Goal: Check status: Check status

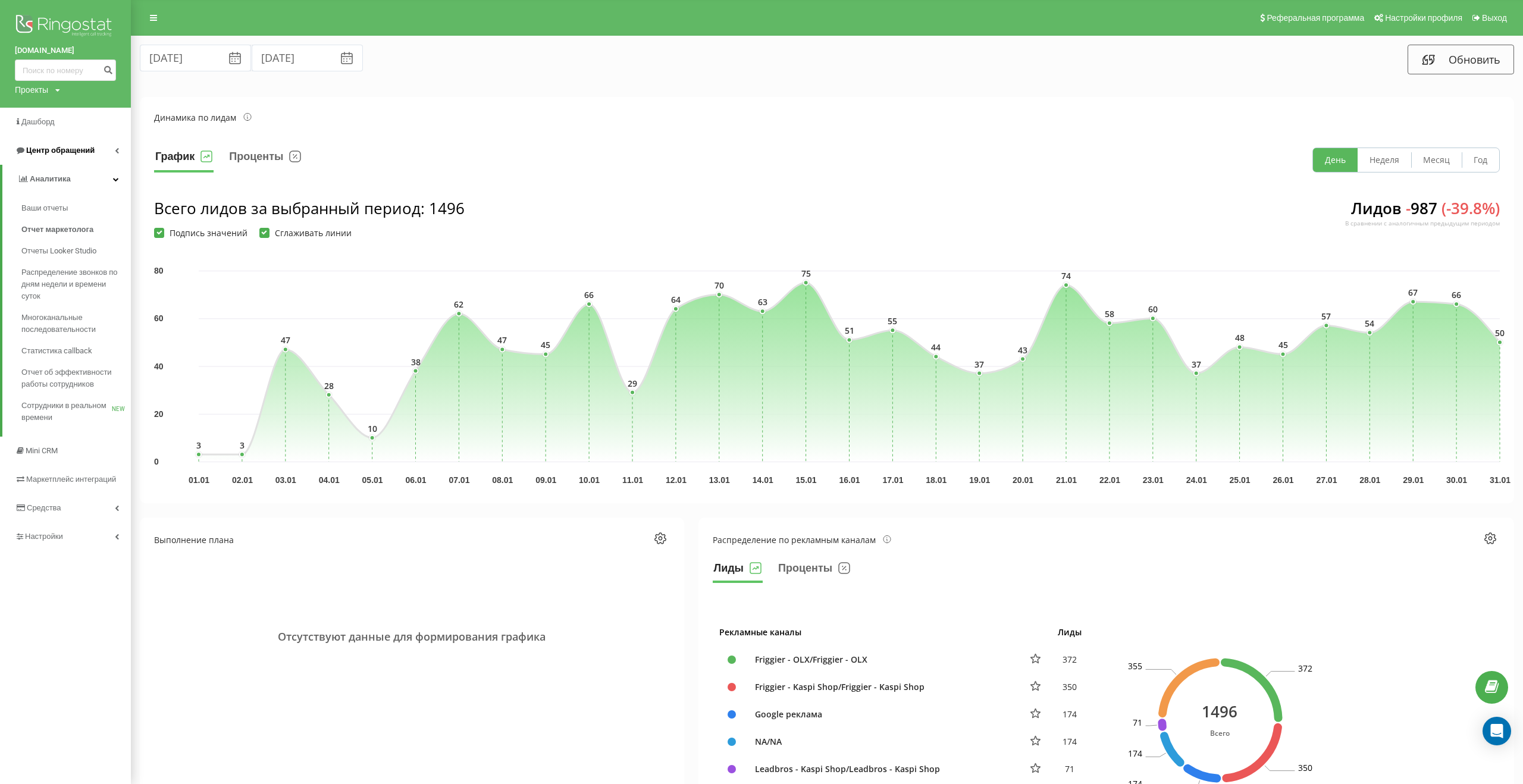
click at [67, 143] on link "Центр обращений" at bounding box center [66, 150] width 131 height 29
click at [59, 187] on link "Журнал звонков" at bounding box center [76, 180] width 110 height 22
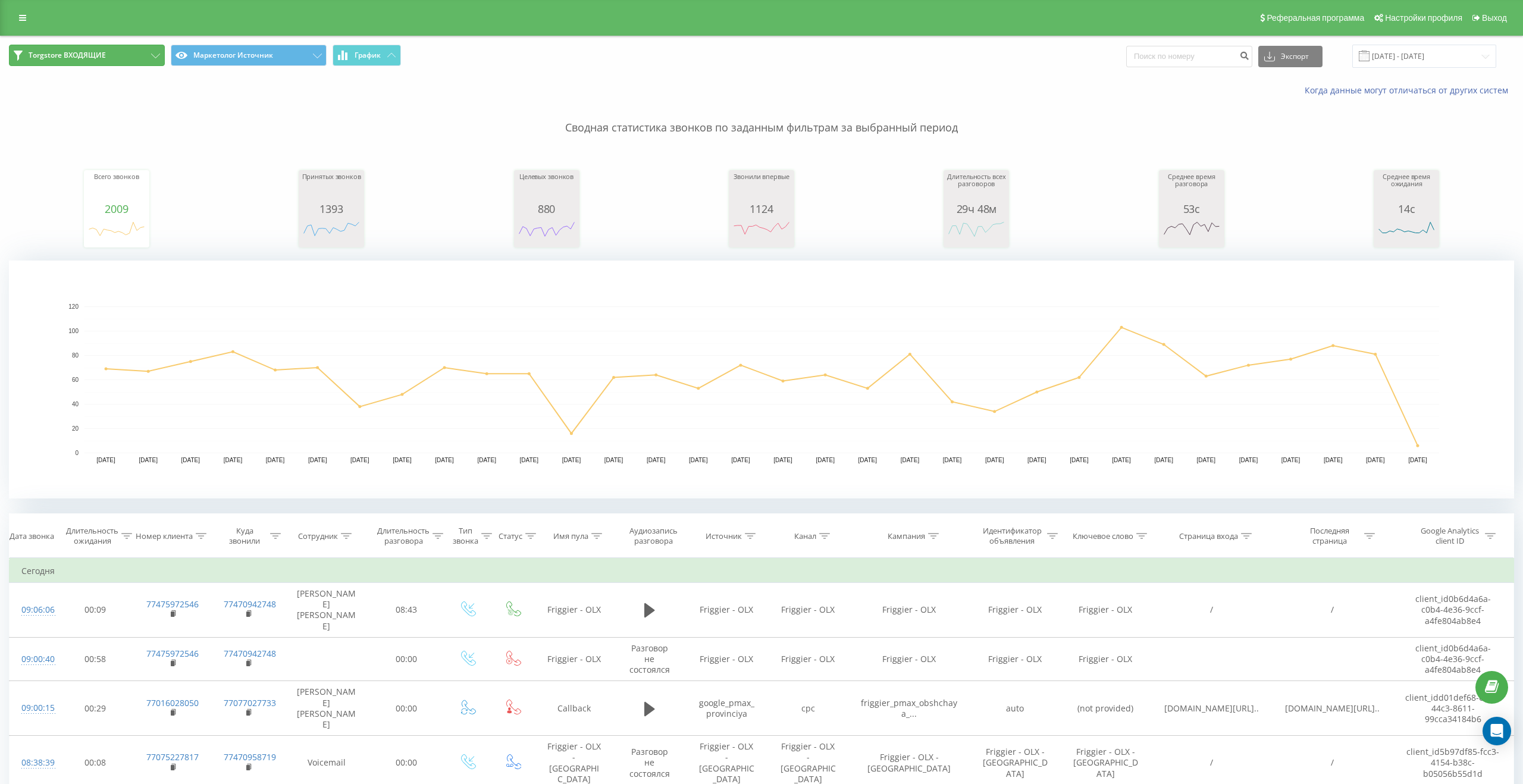
click at [135, 59] on button "Torgstore ВХОДЯЩИЕ" at bounding box center [87, 56] width 156 height 22
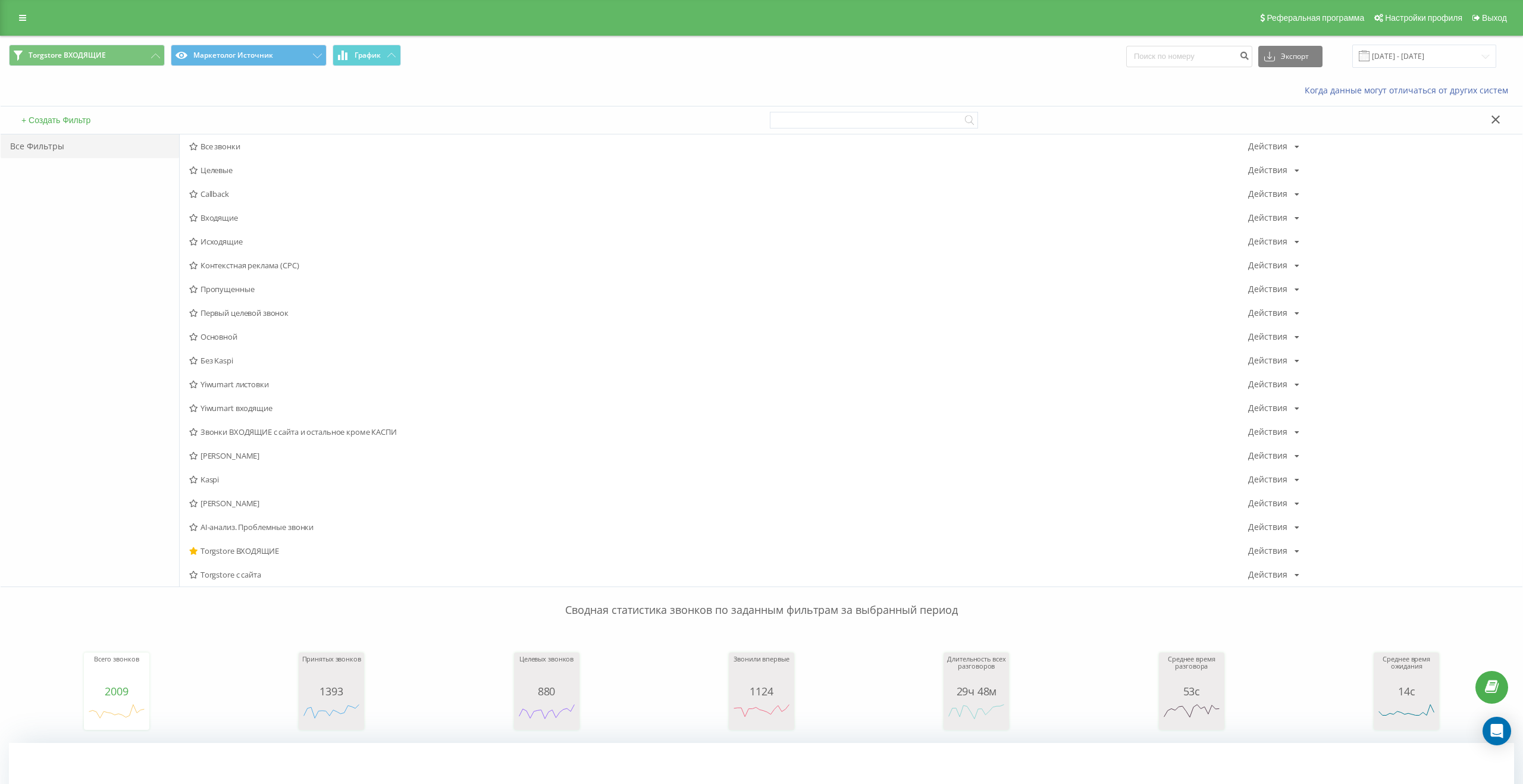
click at [251, 581] on p "Сводная статистика звонков по заданным фильтрам за выбранный период" at bounding box center [761, 597] width 1504 height 39
click at [254, 576] on span "Torgstore с сайта" at bounding box center [718, 574] width 1059 height 8
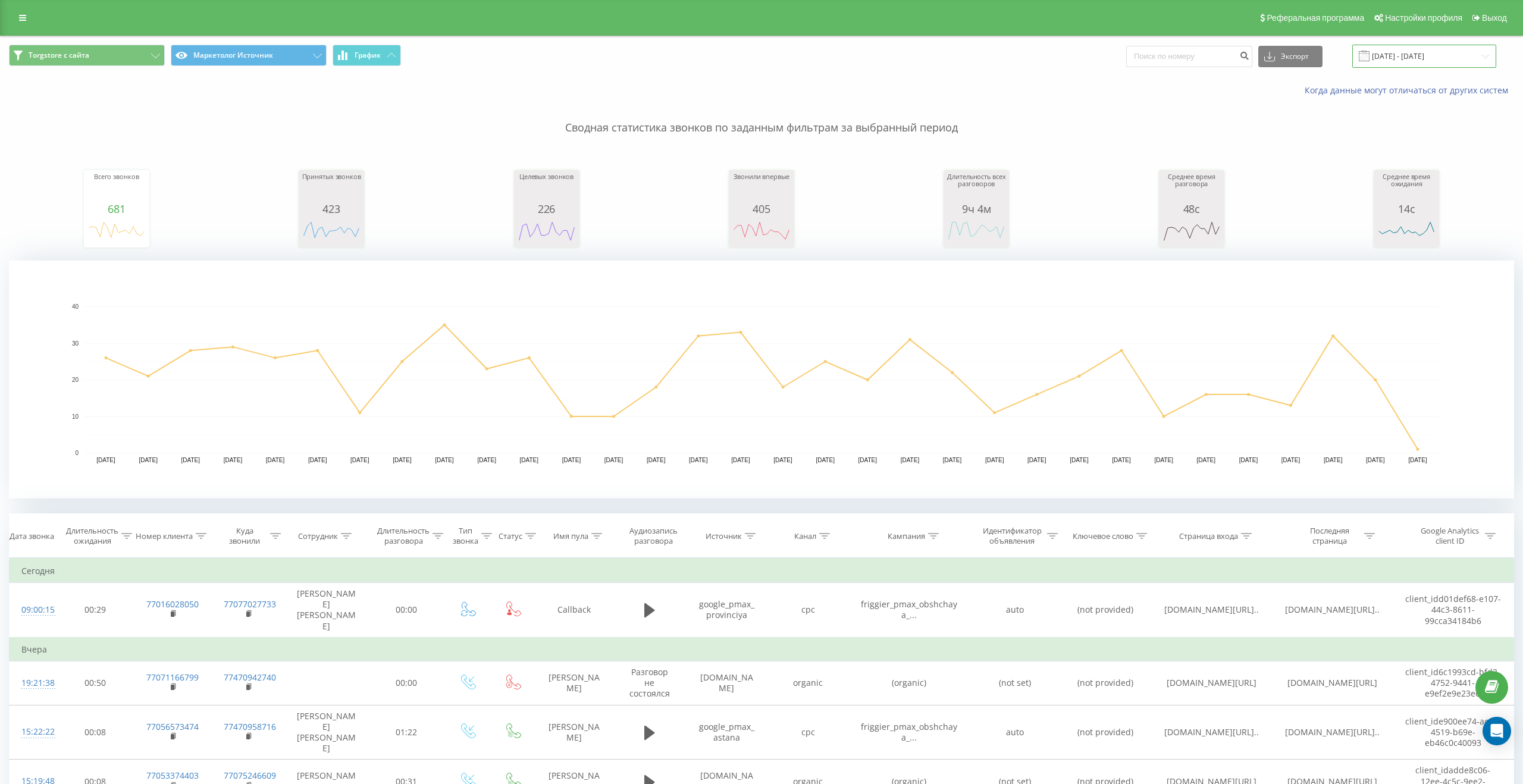
click at [1411, 61] on input "20.07.2025 - 20.08.2025" at bounding box center [1424, 56] width 144 height 23
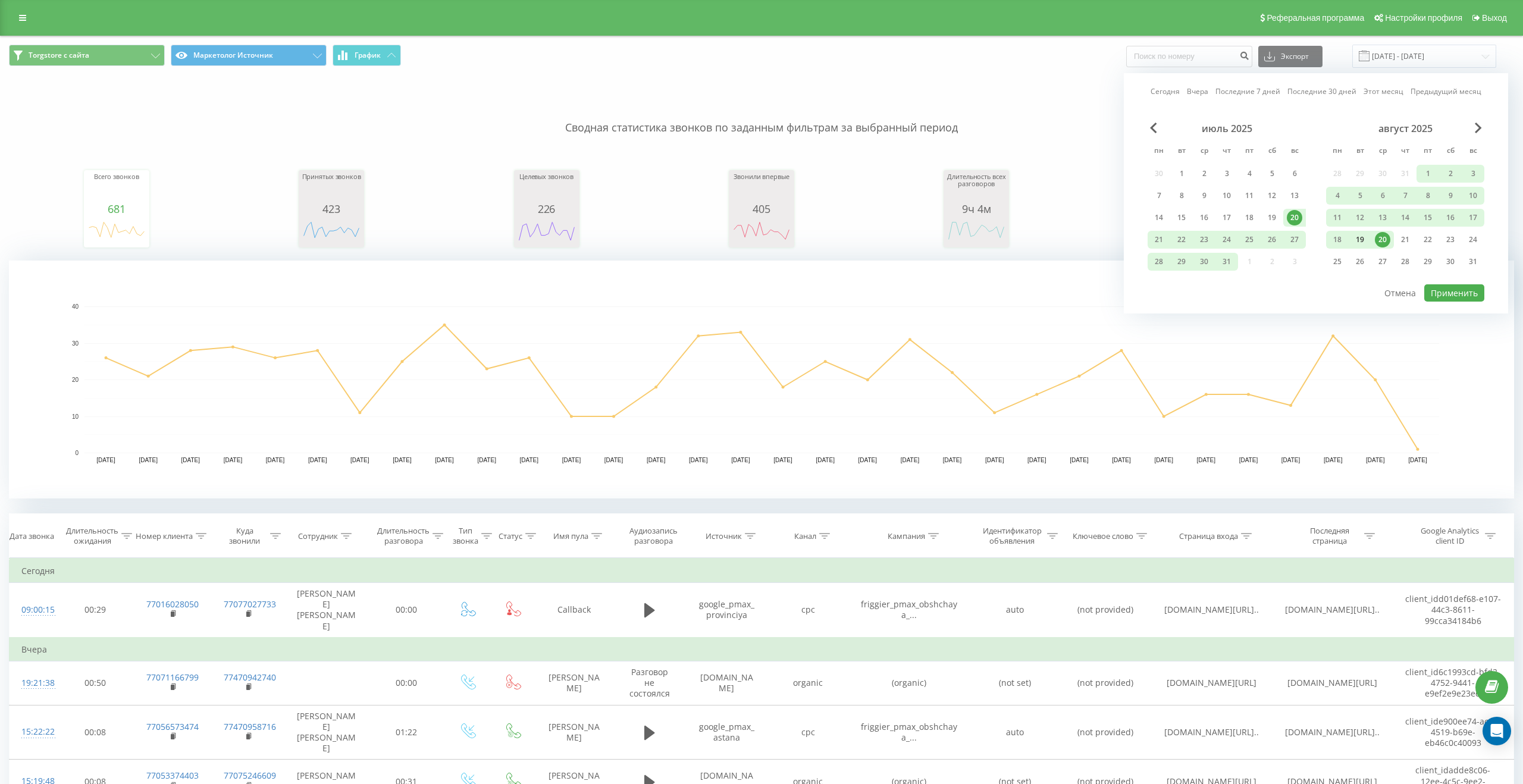
click at [1365, 242] on div "19" at bounding box center [1360, 240] width 15 height 15
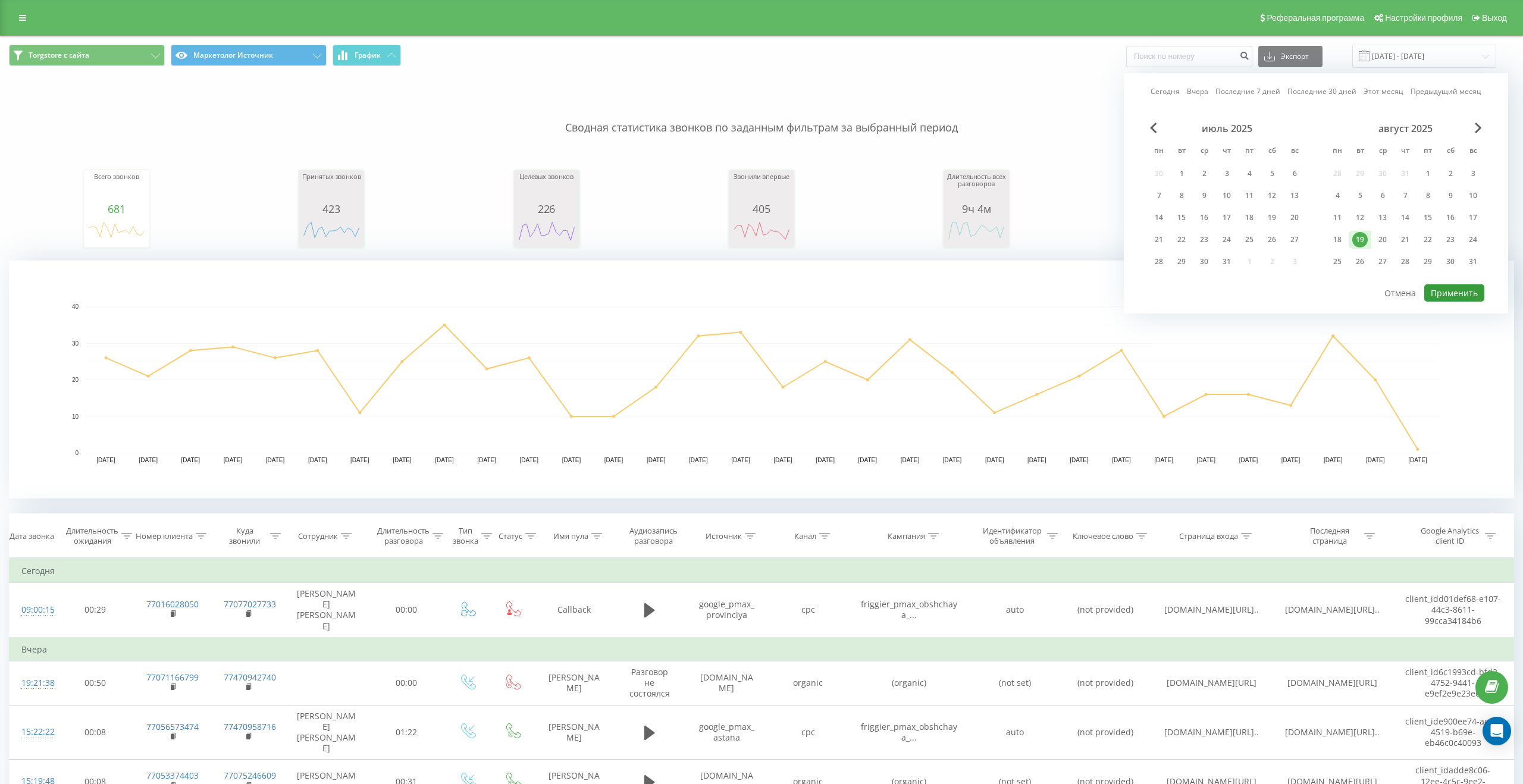
click at [1444, 297] on button "Применить" at bounding box center [1454, 293] width 60 height 17
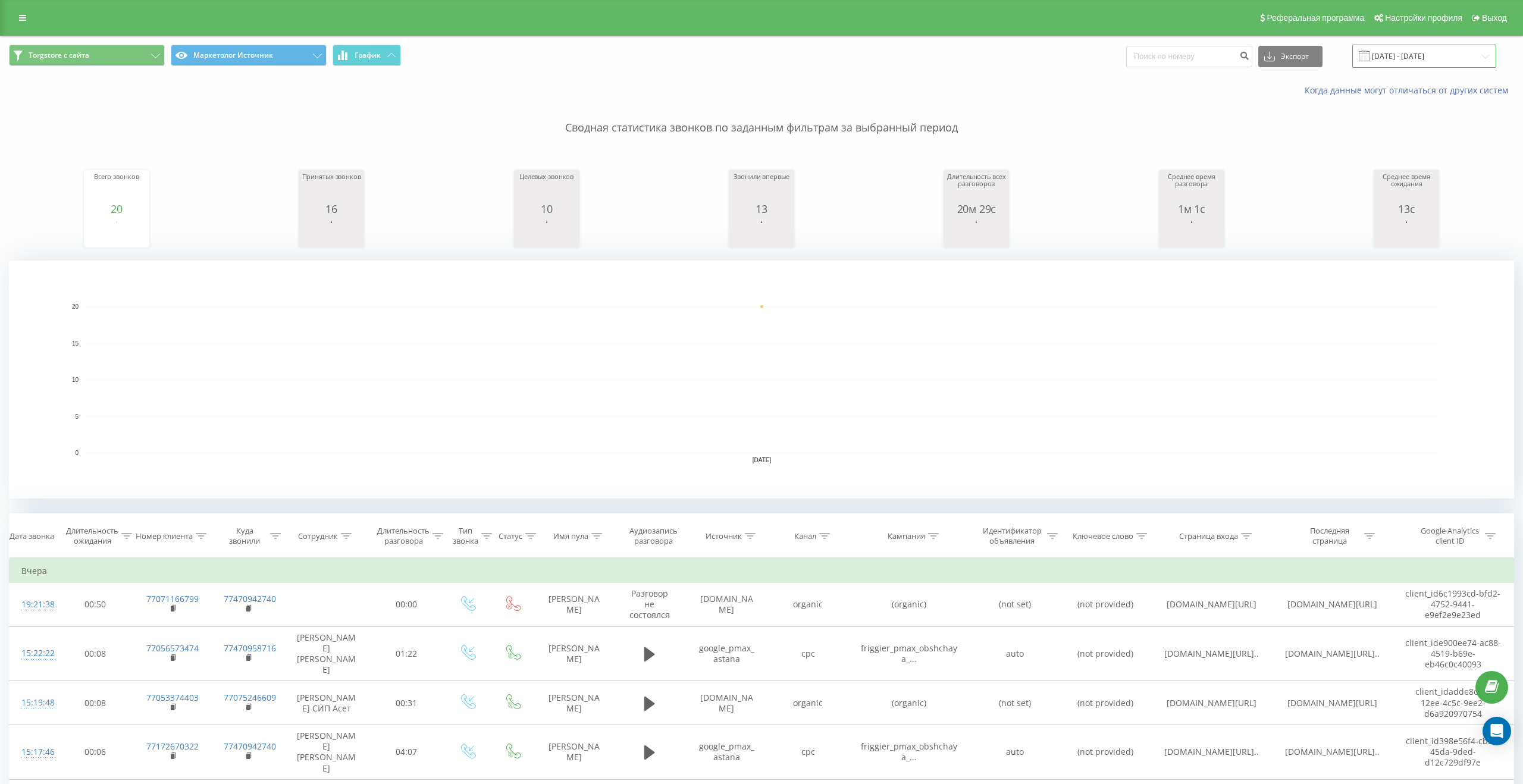
click at [1402, 66] on input "19.08.2025 - 19.08.2025" at bounding box center [1424, 56] width 144 height 23
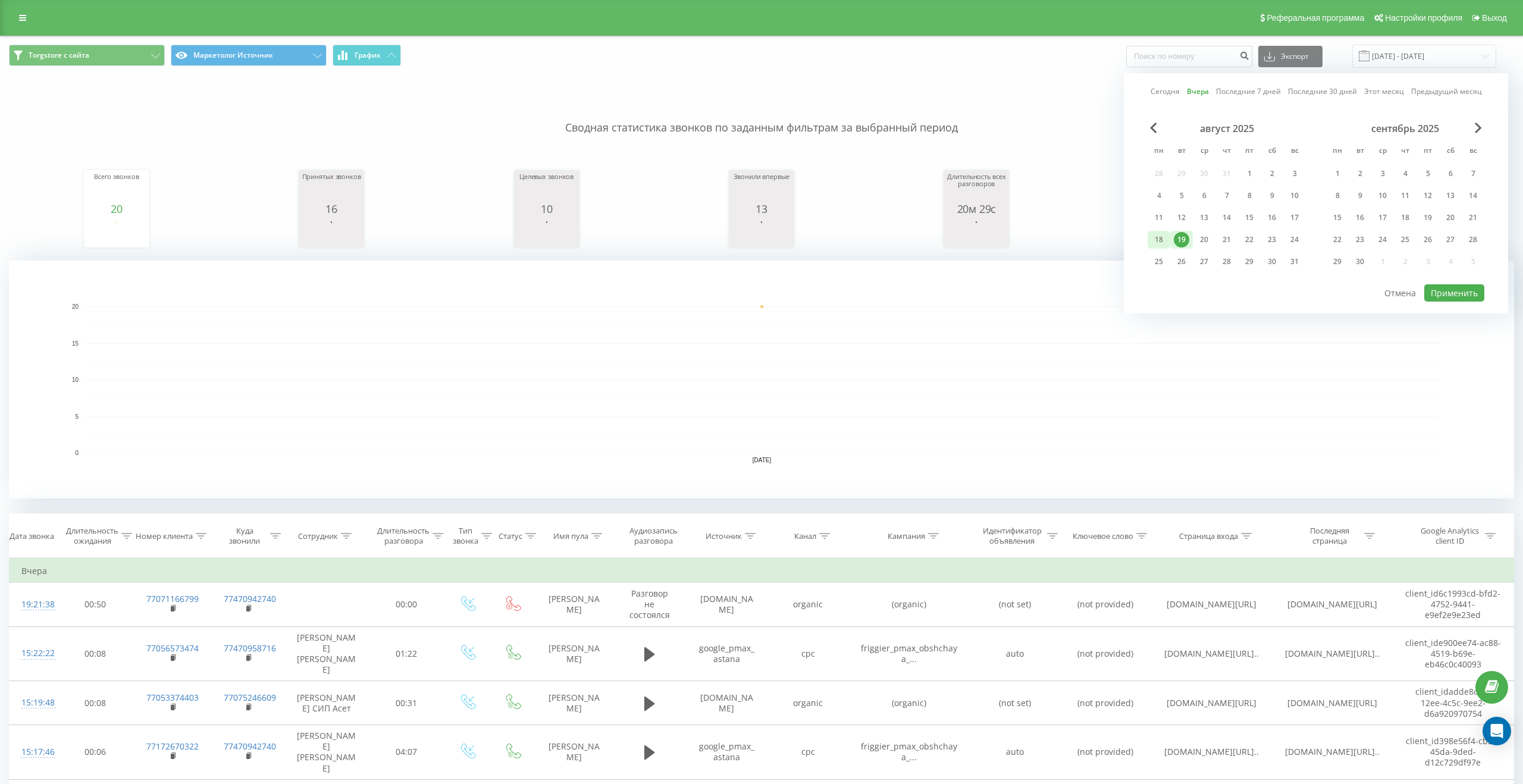
click at [1155, 240] on div "18" at bounding box center [1158, 240] width 15 height 15
click at [1169, 241] on div "18" at bounding box center [1158, 239] width 22 height 18
click at [1171, 241] on div "19" at bounding box center [1181, 239] width 22 height 18
click at [1168, 247] on div "18" at bounding box center [1158, 239] width 22 height 18
click at [1427, 286] on button "Применить" at bounding box center [1454, 293] width 60 height 17
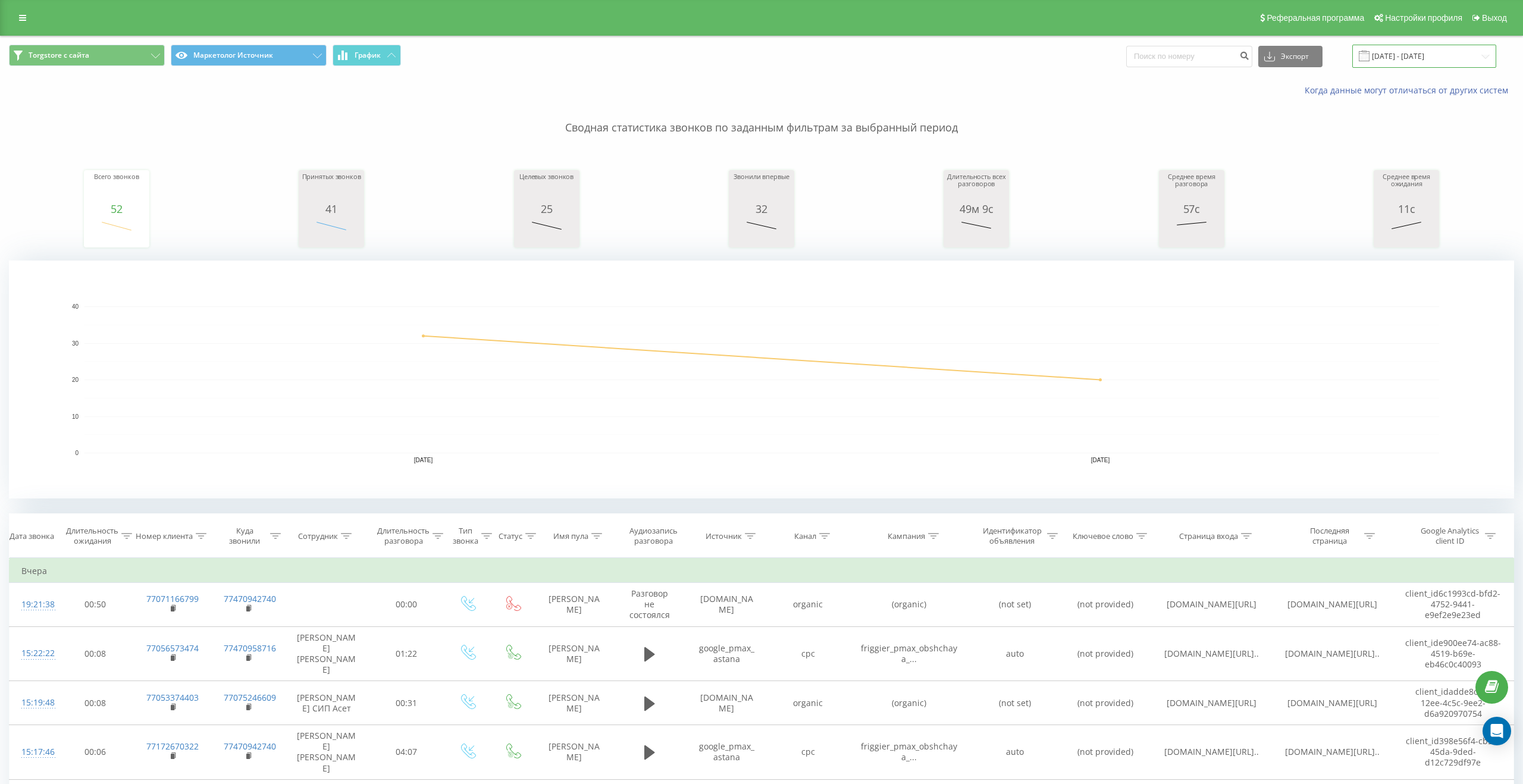
click at [1394, 62] on input "18.08.2025 - 19.08.2025" at bounding box center [1424, 56] width 144 height 23
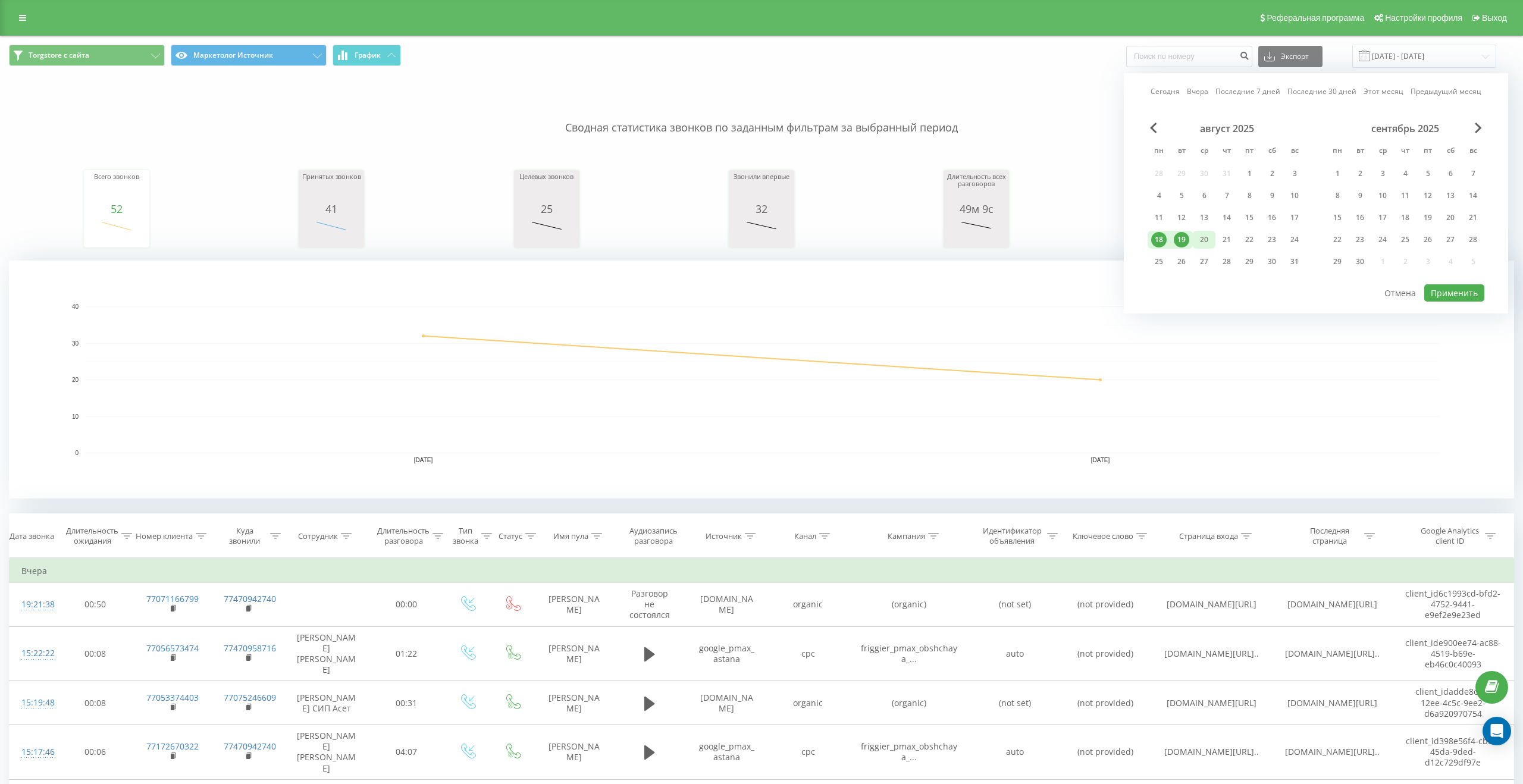
click at [1205, 239] on div "20" at bounding box center [1204, 240] width 15 height 15
click at [1424, 288] on button "Применить" at bounding box center [1454, 293] width 60 height 17
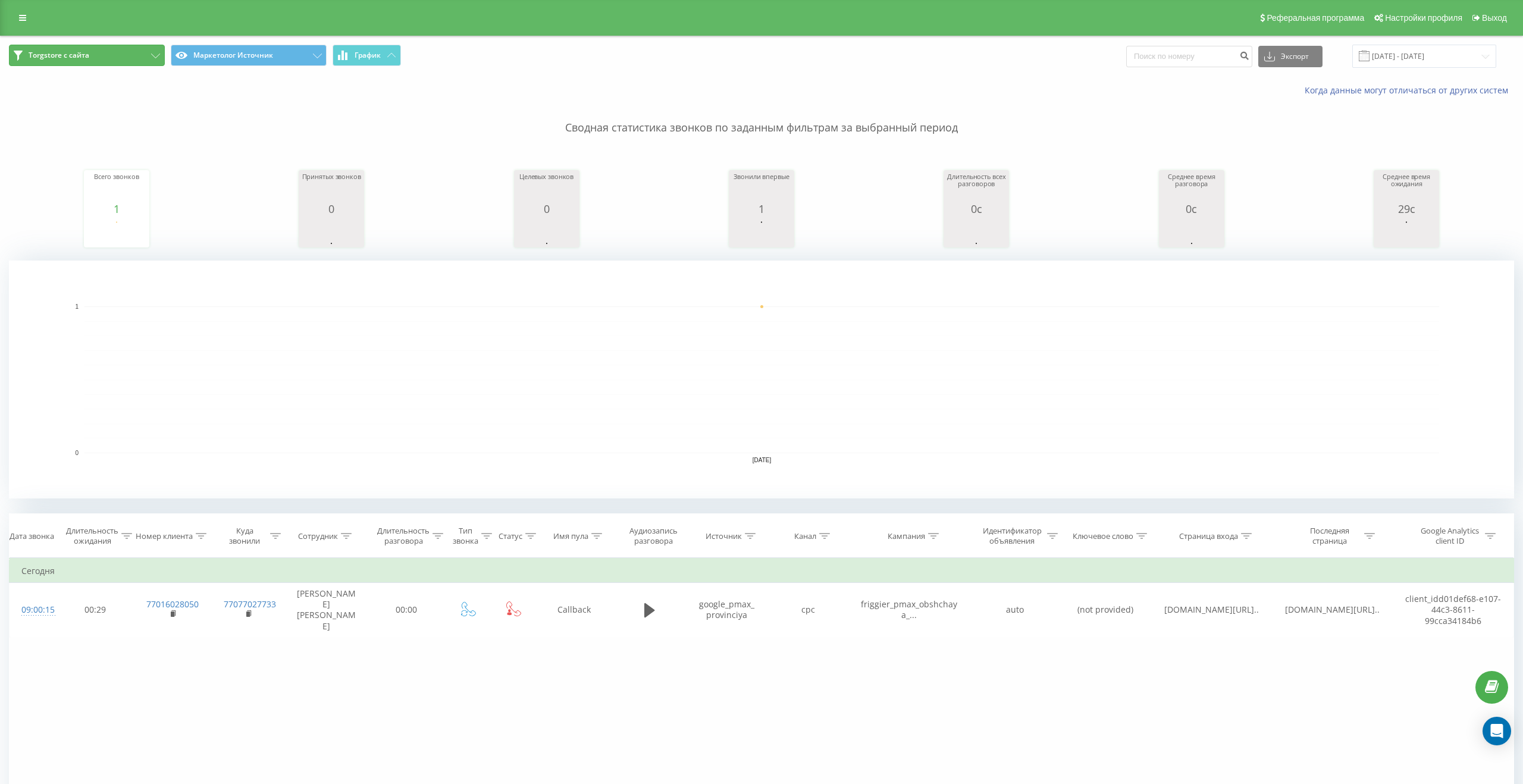
click at [160, 51] on button "Torgstore с сайта" at bounding box center [87, 56] width 156 height 22
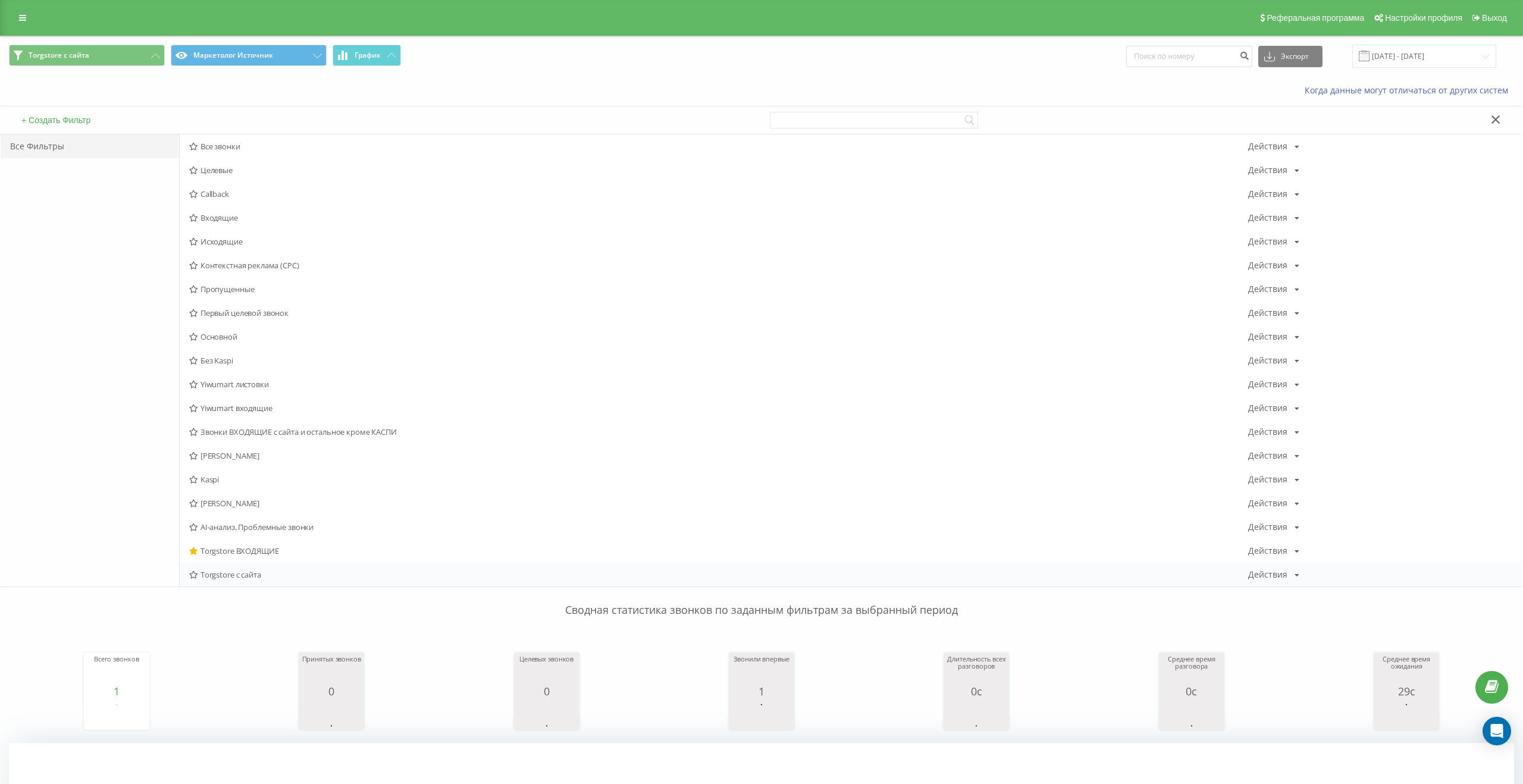
click at [213, 568] on div "Torgstore с сайта Действия Редактировать Копировать Удалить По умолчанию Подели…" at bounding box center [851, 574] width 1343 height 24
click at [216, 574] on span "Torgstore с сайта" at bounding box center [718, 574] width 1059 height 8
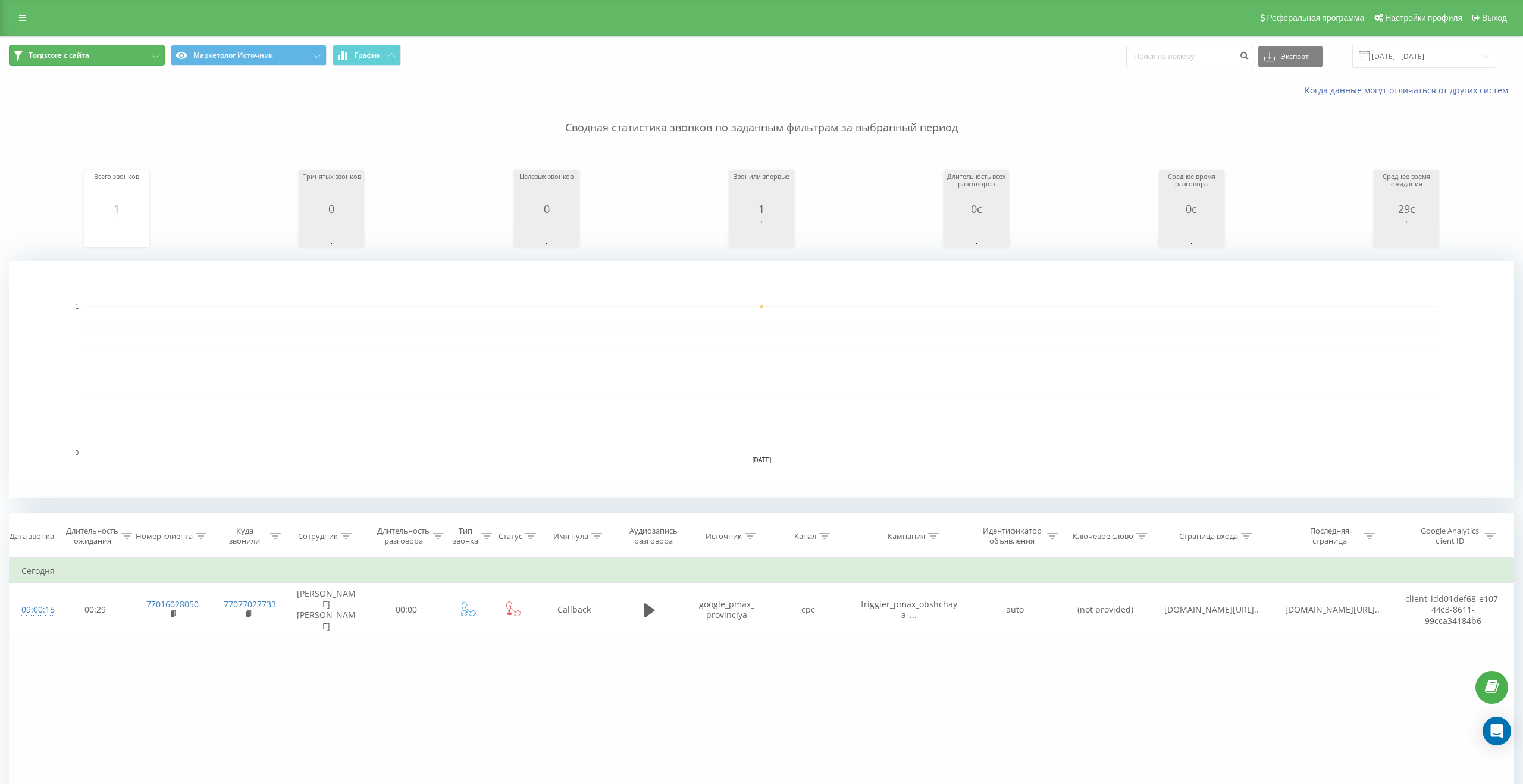
click at [152, 66] on button "Torgstore с сайта" at bounding box center [87, 56] width 156 height 22
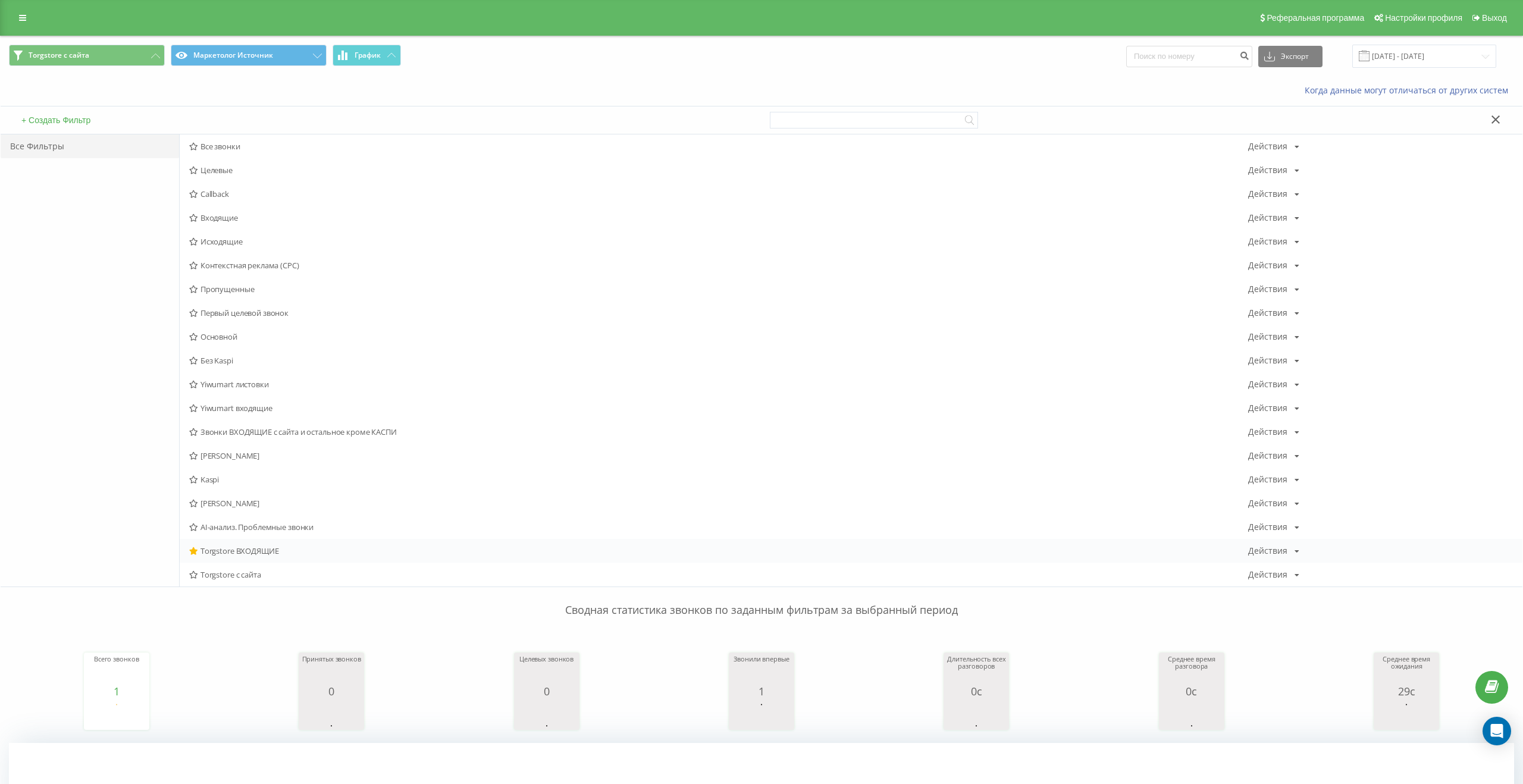
click at [214, 547] on span "Torgstore ВХОДЯЩИЕ" at bounding box center [718, 550] width 1059 height 8
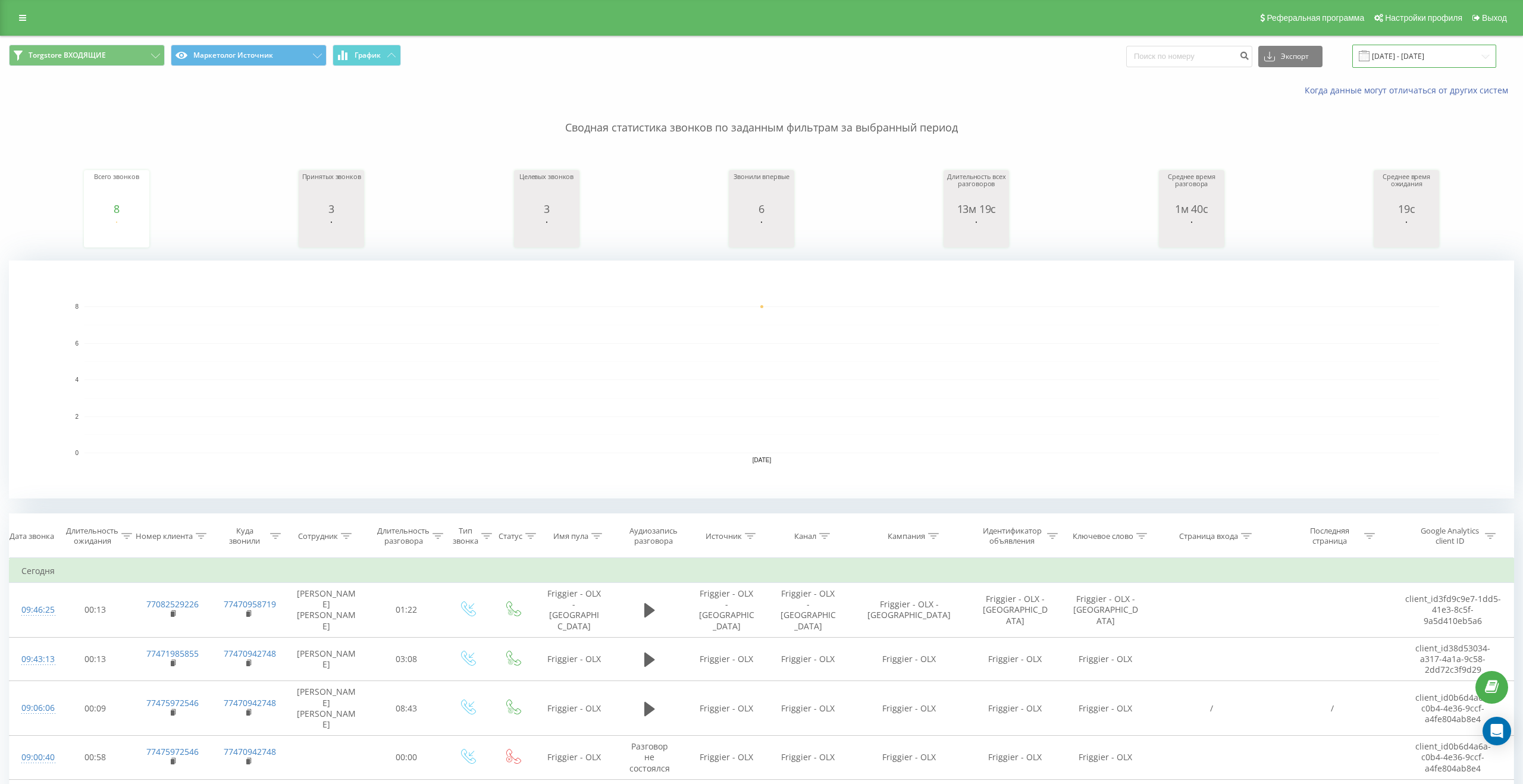
click at [1387, 63] on input "20.08.2025 - 20.08.2025" at bounding box center [1424, 56] width 144 height 23
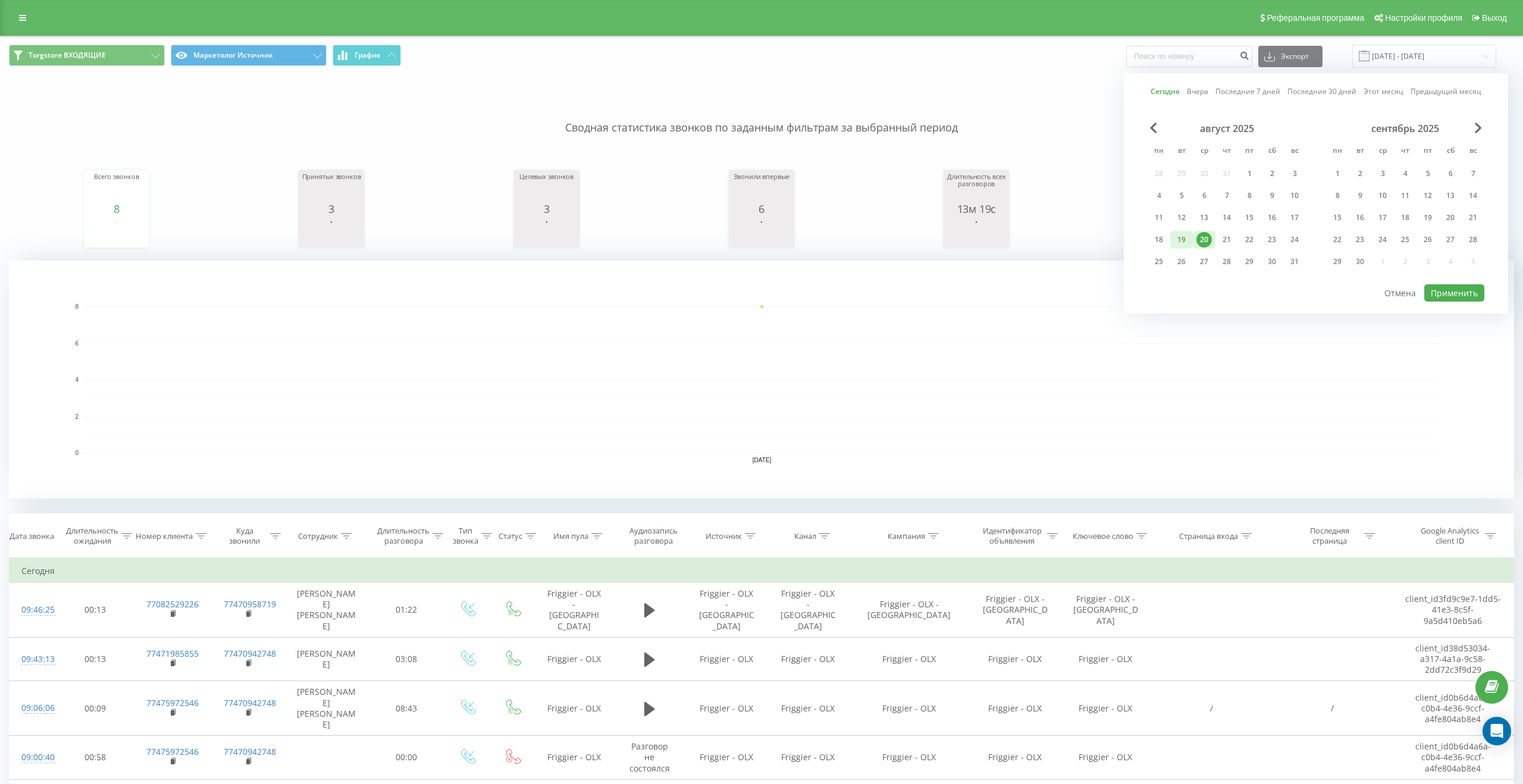
click at [1191, 237] on div "19" at bounding box center [1181, 239] width 22 height 18
click at [1419, 298] on button "Отмена" at bounding box center [1400, 293] width 45 height 17
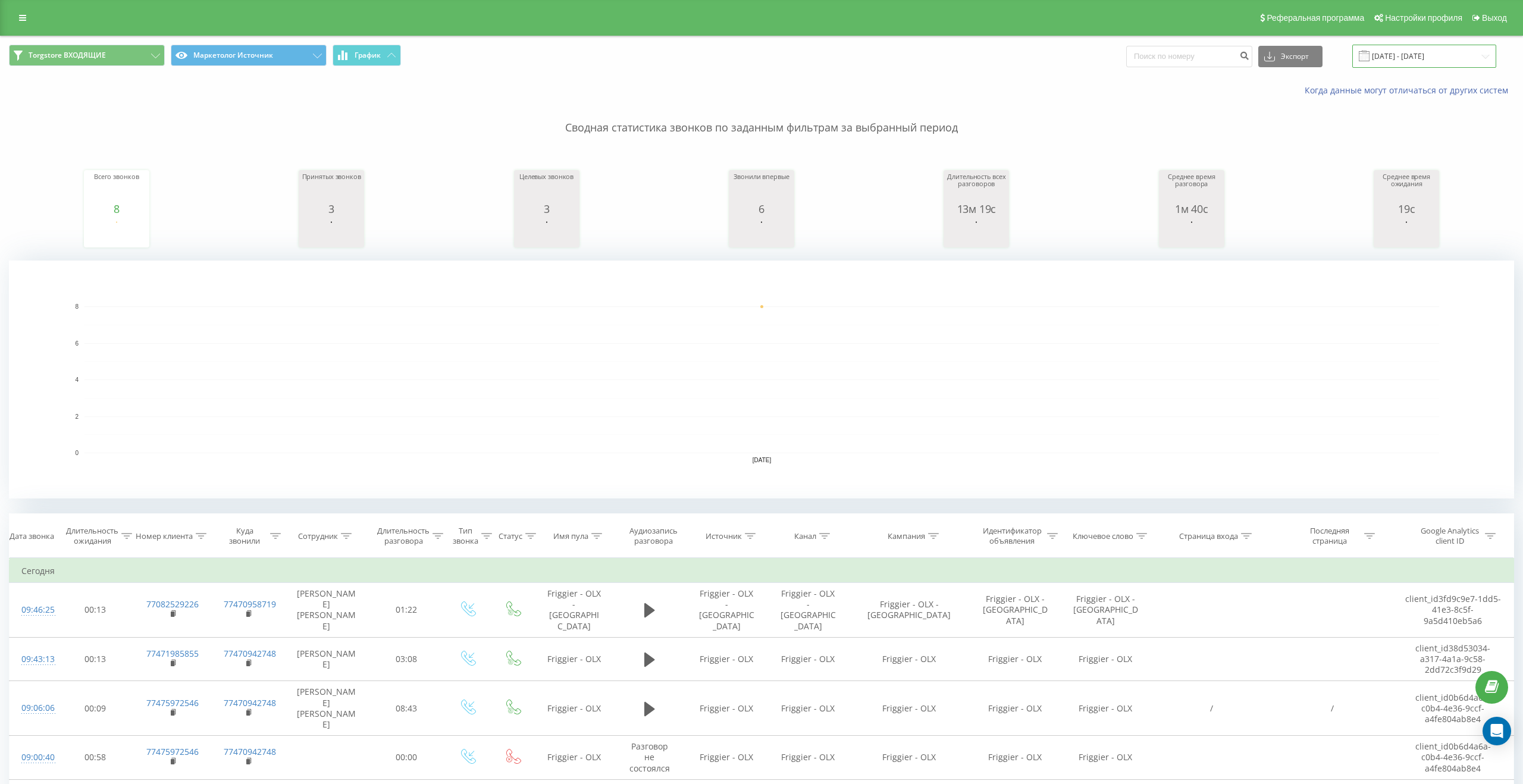
click at [1446, 58] on input "20.08.2025 - 20.08.2025" at bounding box center [1424, 56] width 144 height 23
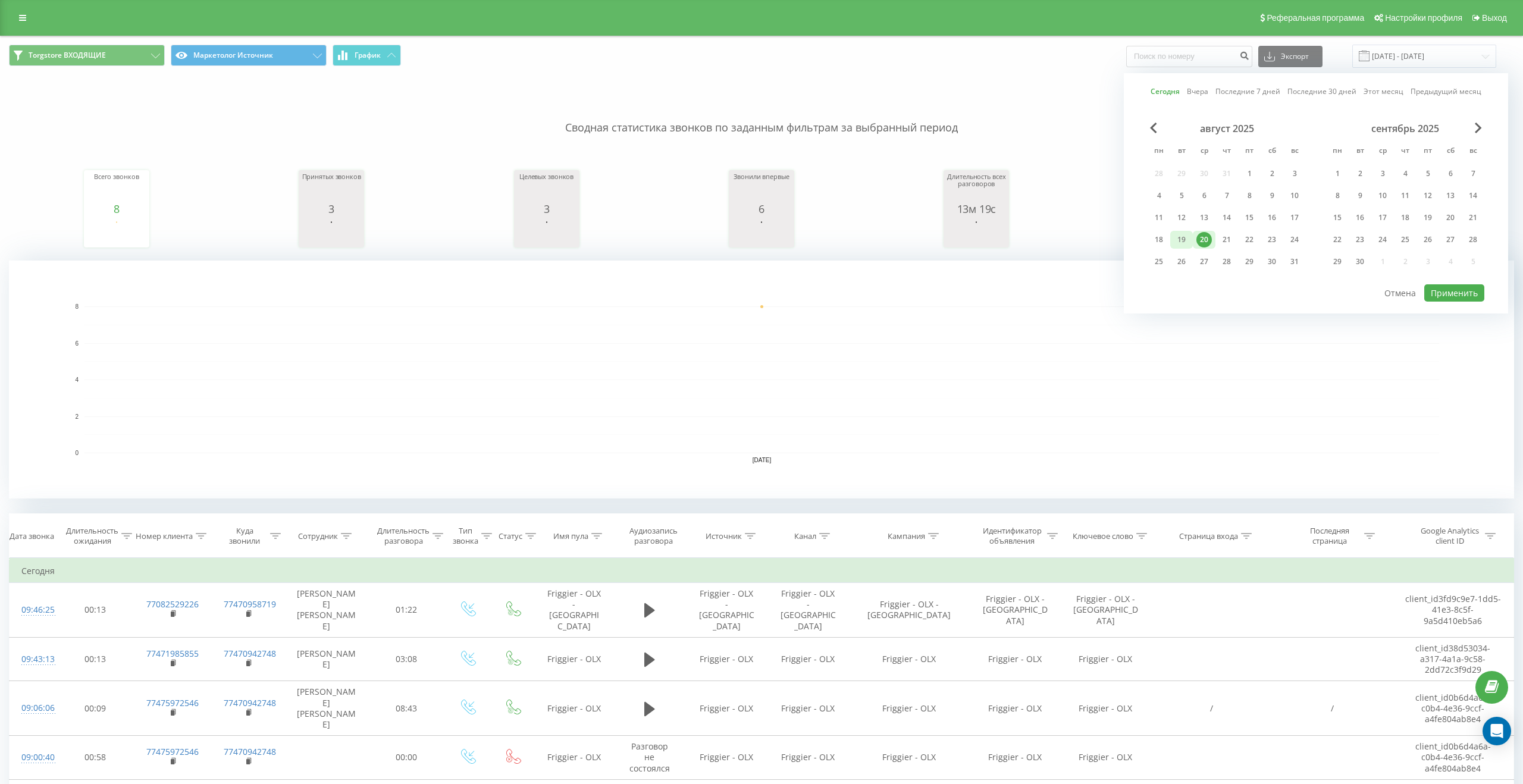
click at [1190, 241] on div "19" at bounding box center [1181, 239] width 22 height 18
click at [1451, 298] on button "Применить" at bounding box center [1454, 293] width 60 height 17
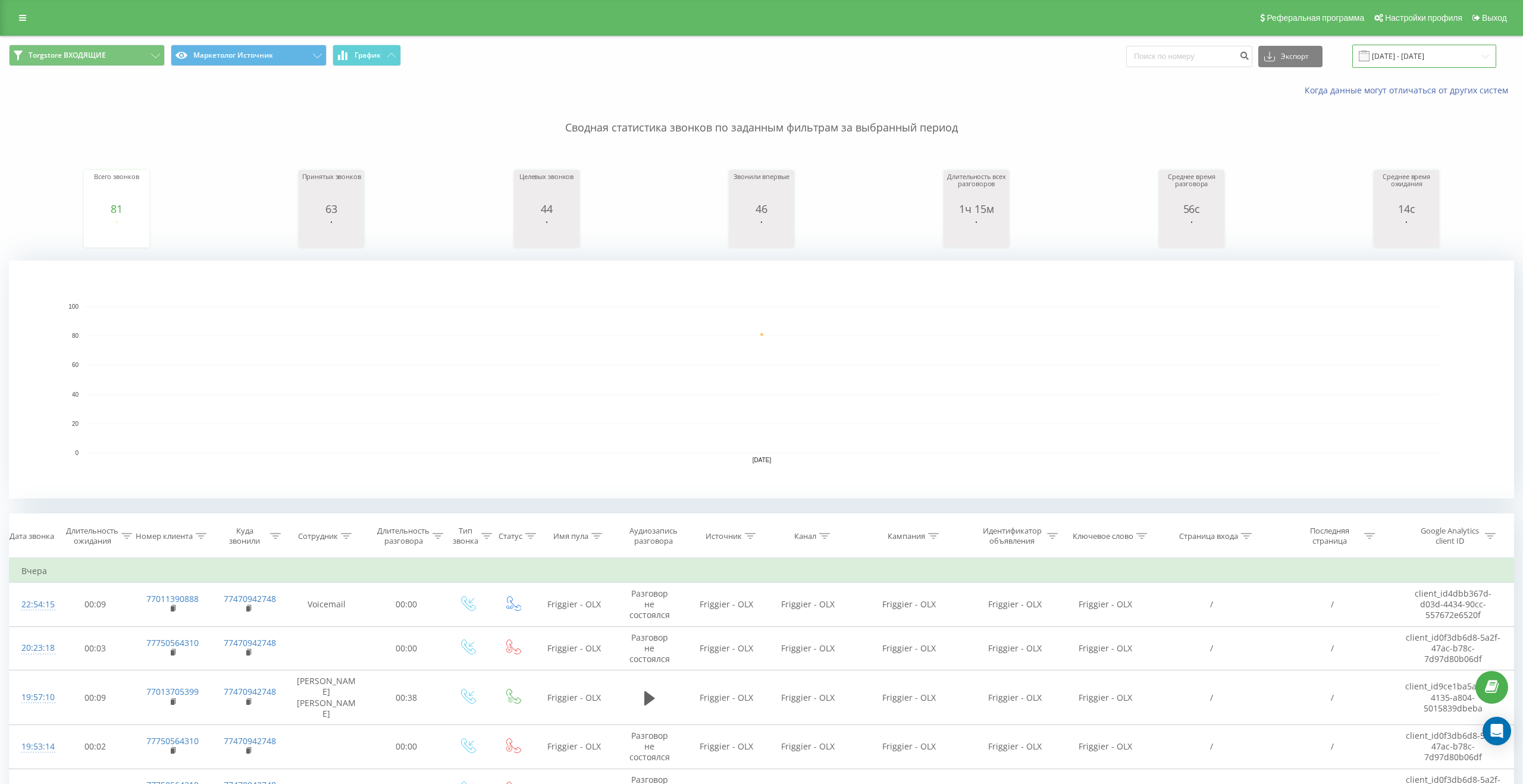
click at [1387, 59] on input "19.08.2025 - 19.08.2025" at bounding box center [1424, 56] width 144 height 23
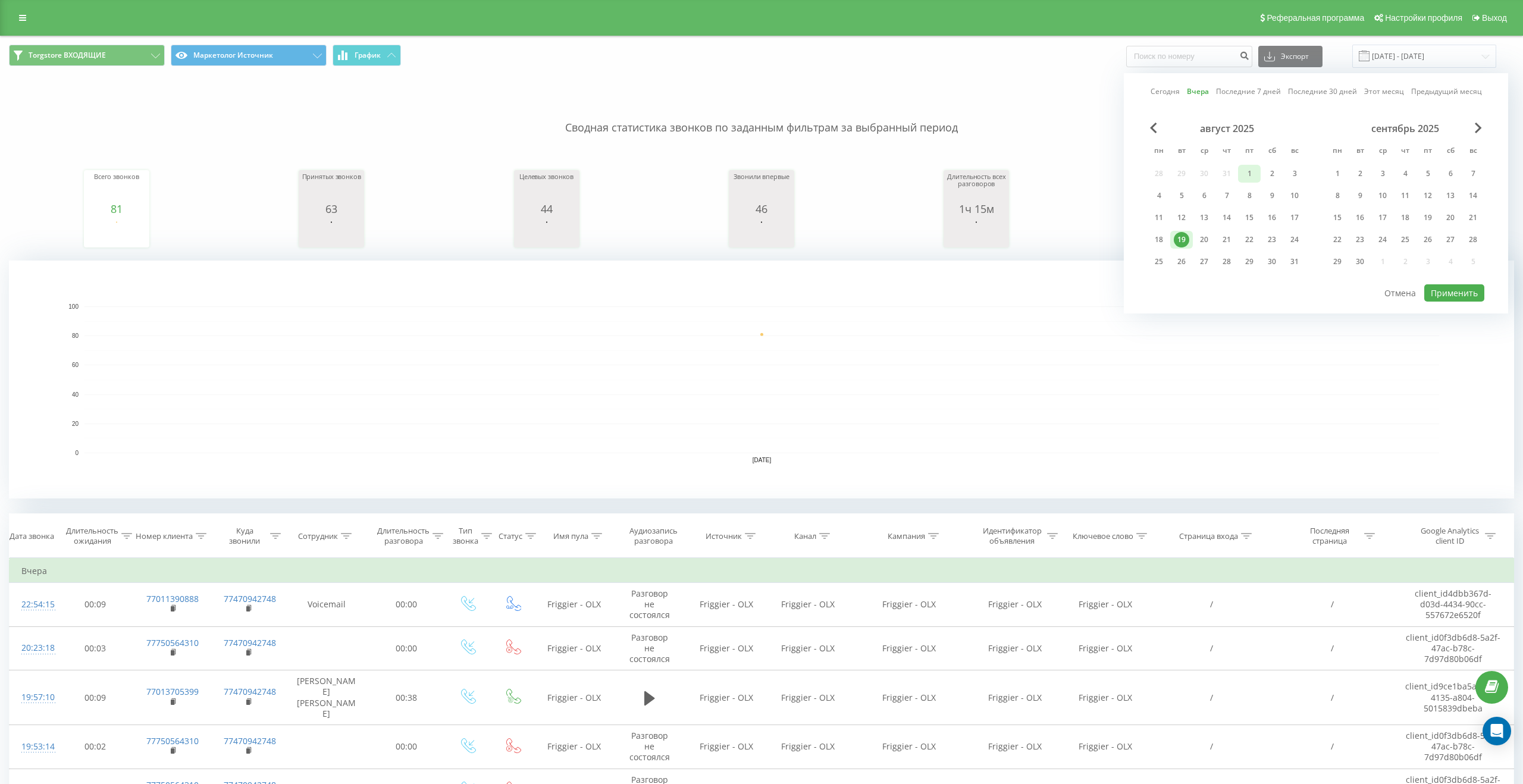
click at [1257, 174] on div "1" at bounding box center [1248, 173] width 22 height 18
click at [1431, 291] on button "Применить" at bounding box center [1454, 293] width 60 height 17
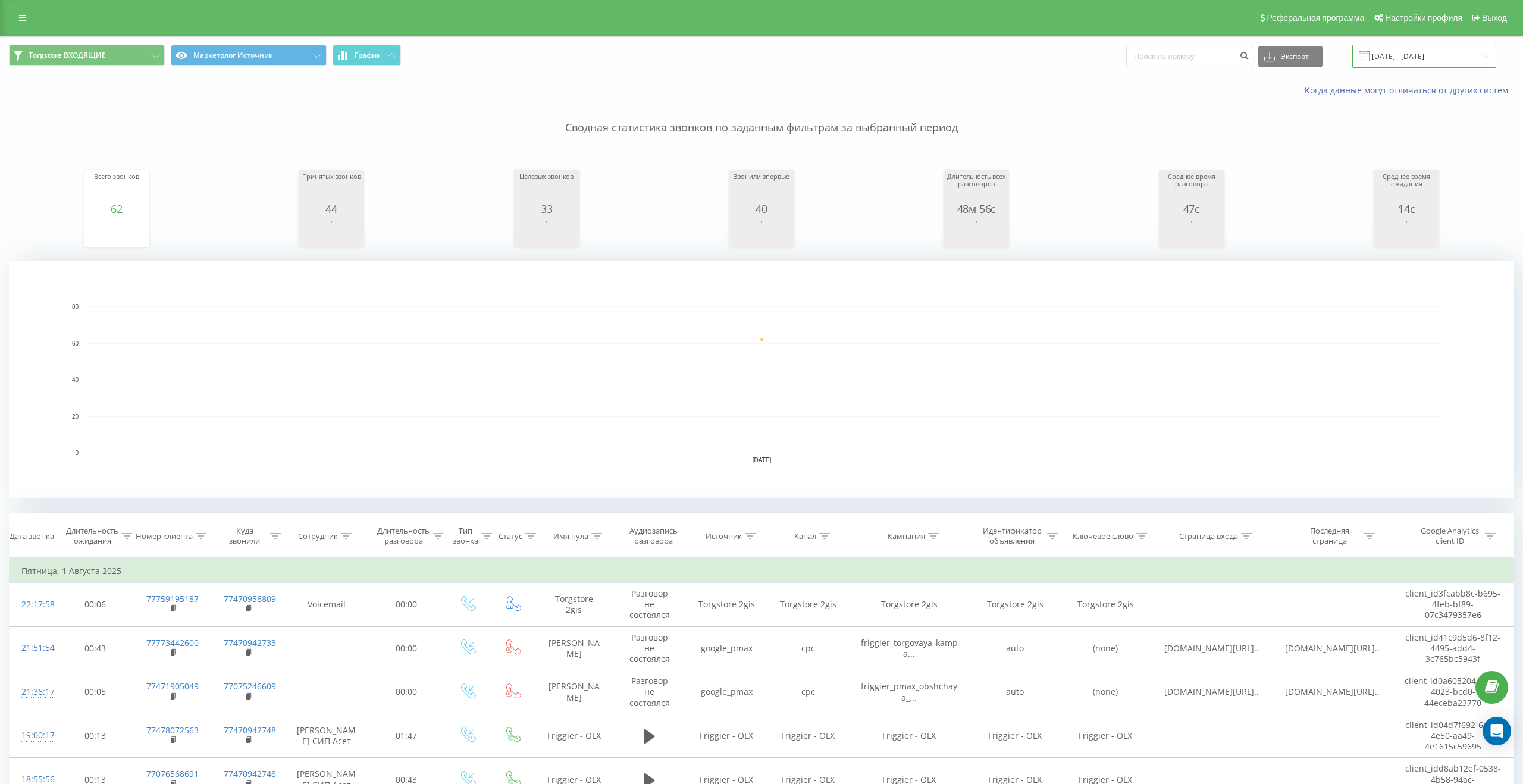
click at [1431, 50] on input "01.08.2025 - 01.08.2025" at bounding box center [1424, 56] width 144 height 23
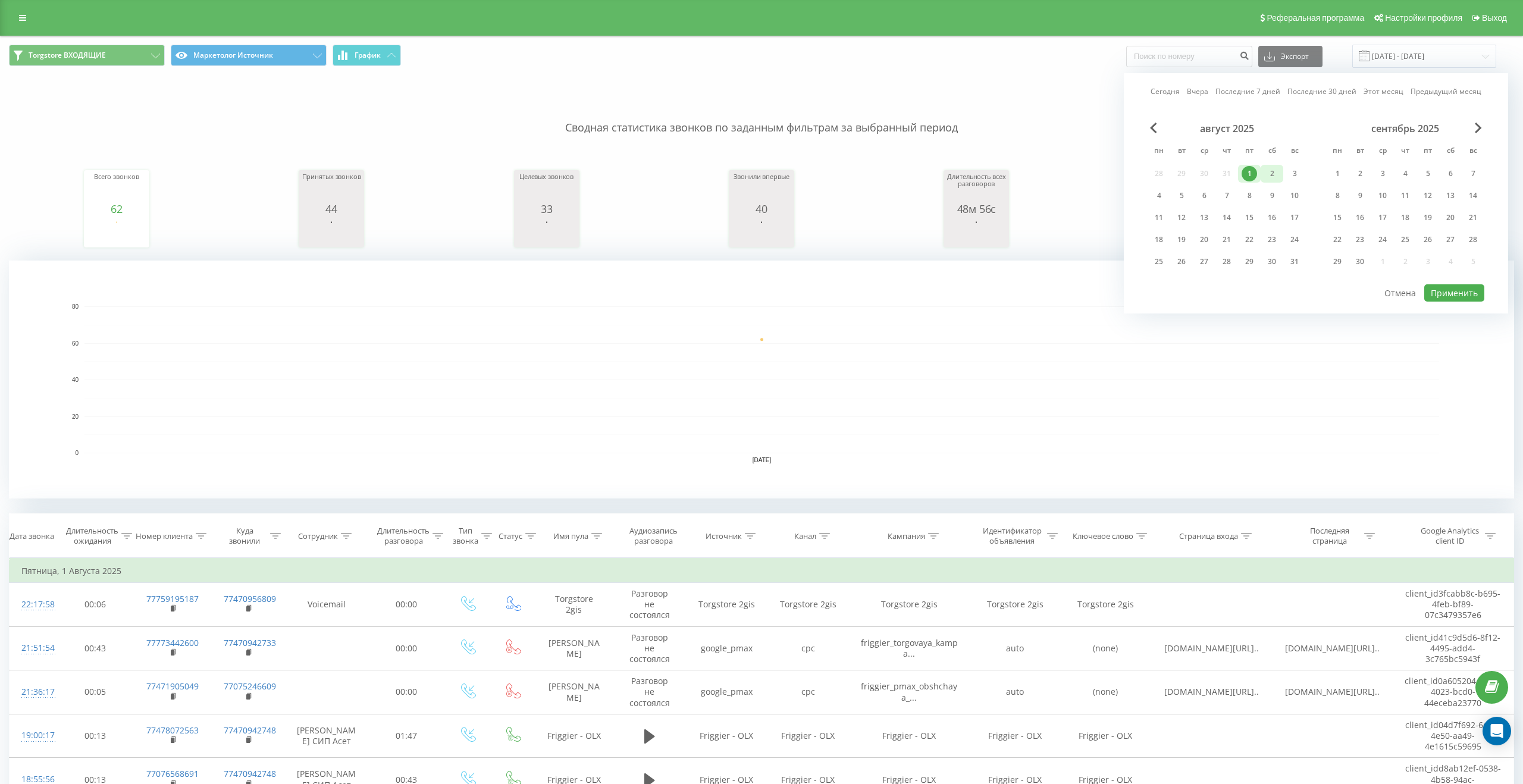
click at [1279, 166] on div "2" at bounding box center [1272, 173] width 15 height 15
click at [1182, 204] on div "август 2025 пн вт ср чт пт сб вс 28 29 30 31 1 2 3 4 5 6 7 8 9 10 11 12 13 14 1…" at bounding box center [1226, 198] width 158 height 152
click at [1182, 204] on div "5" at bounding box center [1181, 195] width 22 height 18
click at [1183, 194] on div "5" at bounding box center [1181, 196] width 15 height 15
click at [1438, 296] on button "Применить" at bounding box center [1454, 293] width 60 height 17
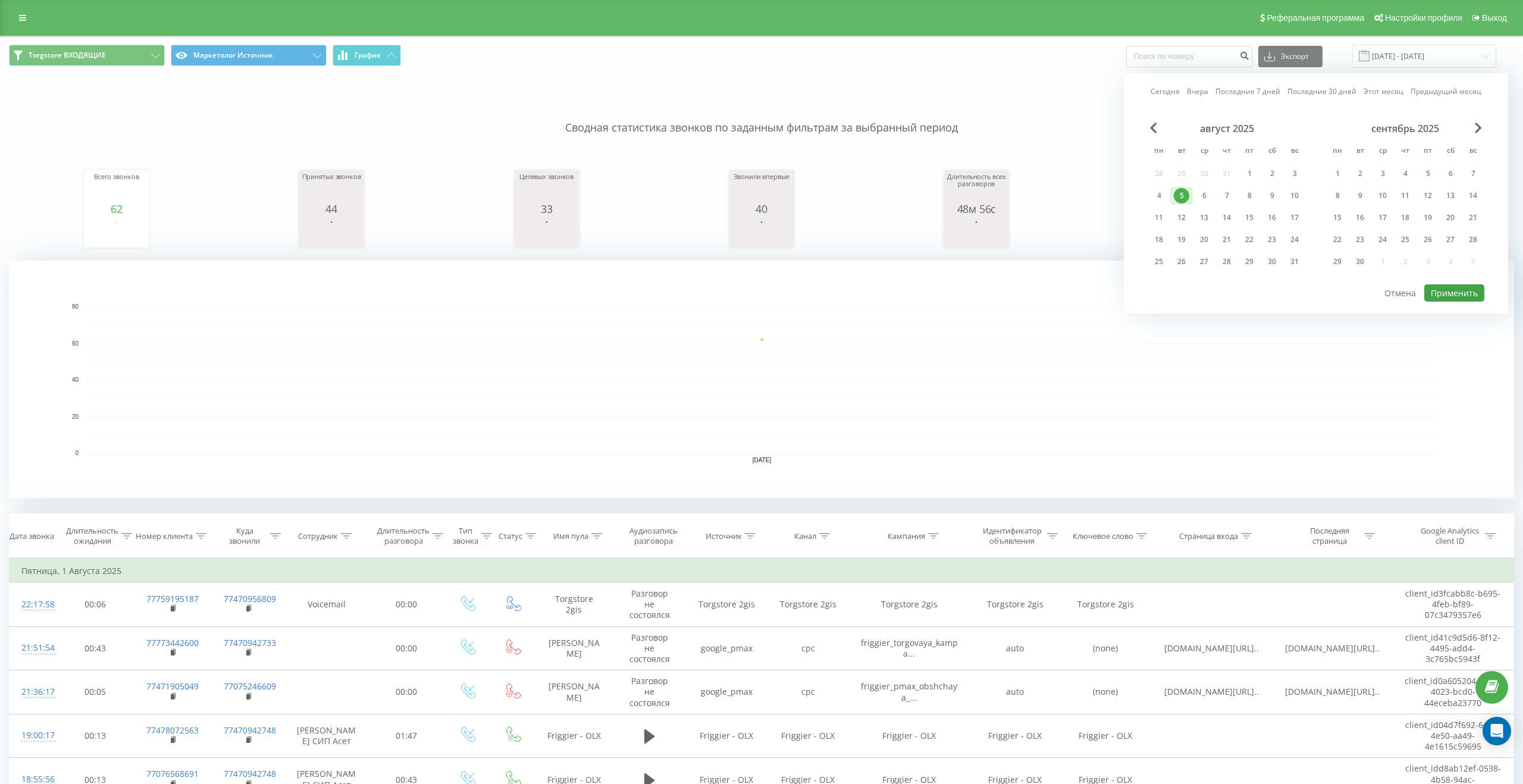
type input "05.08.2025 - 05.08.2025"
